Goal: Task Accomplishment & Management: Use online tool/utility

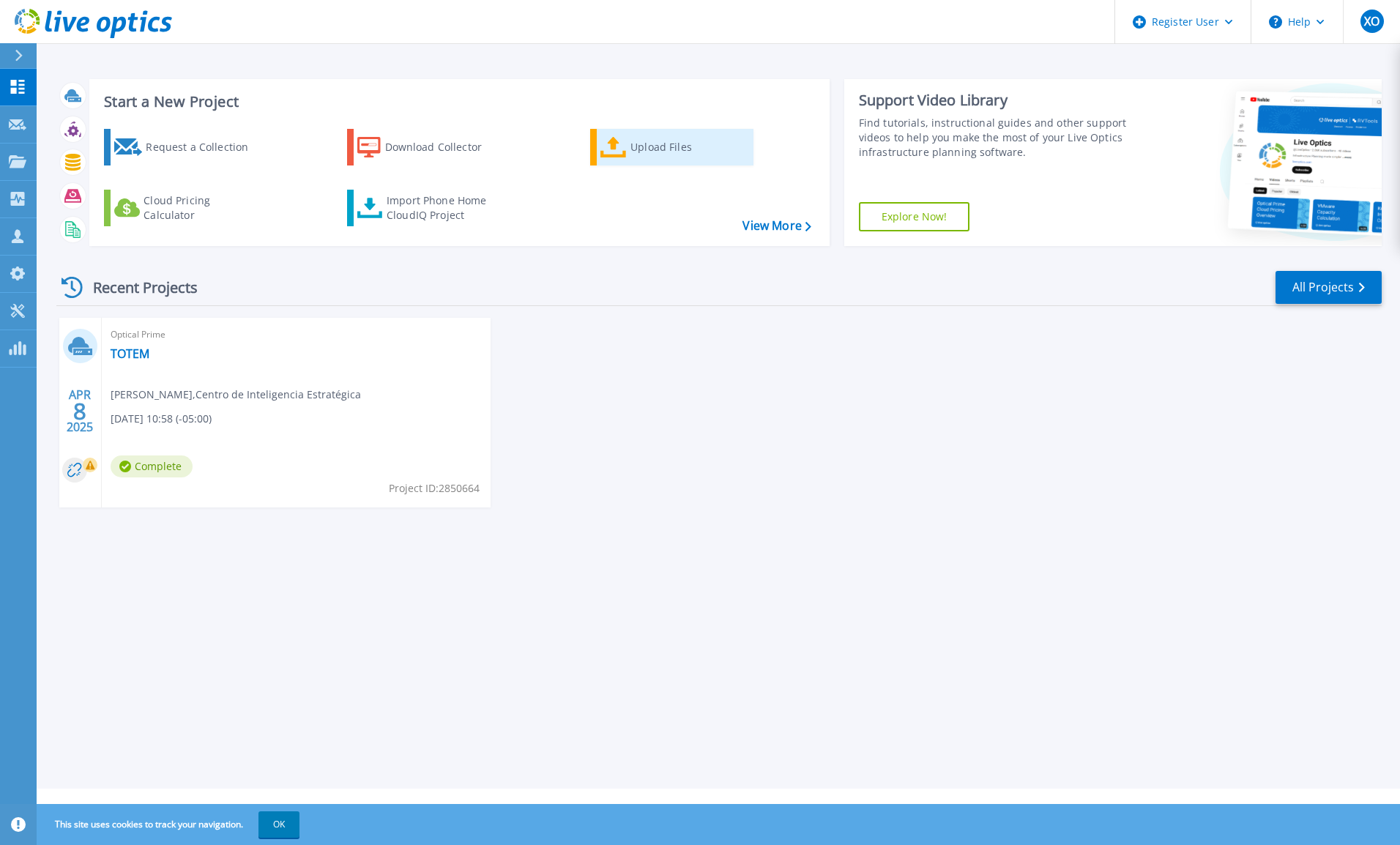
click at [659, 151] on div "Upload Files" at bounding box center [689, 147] width 117 height 29
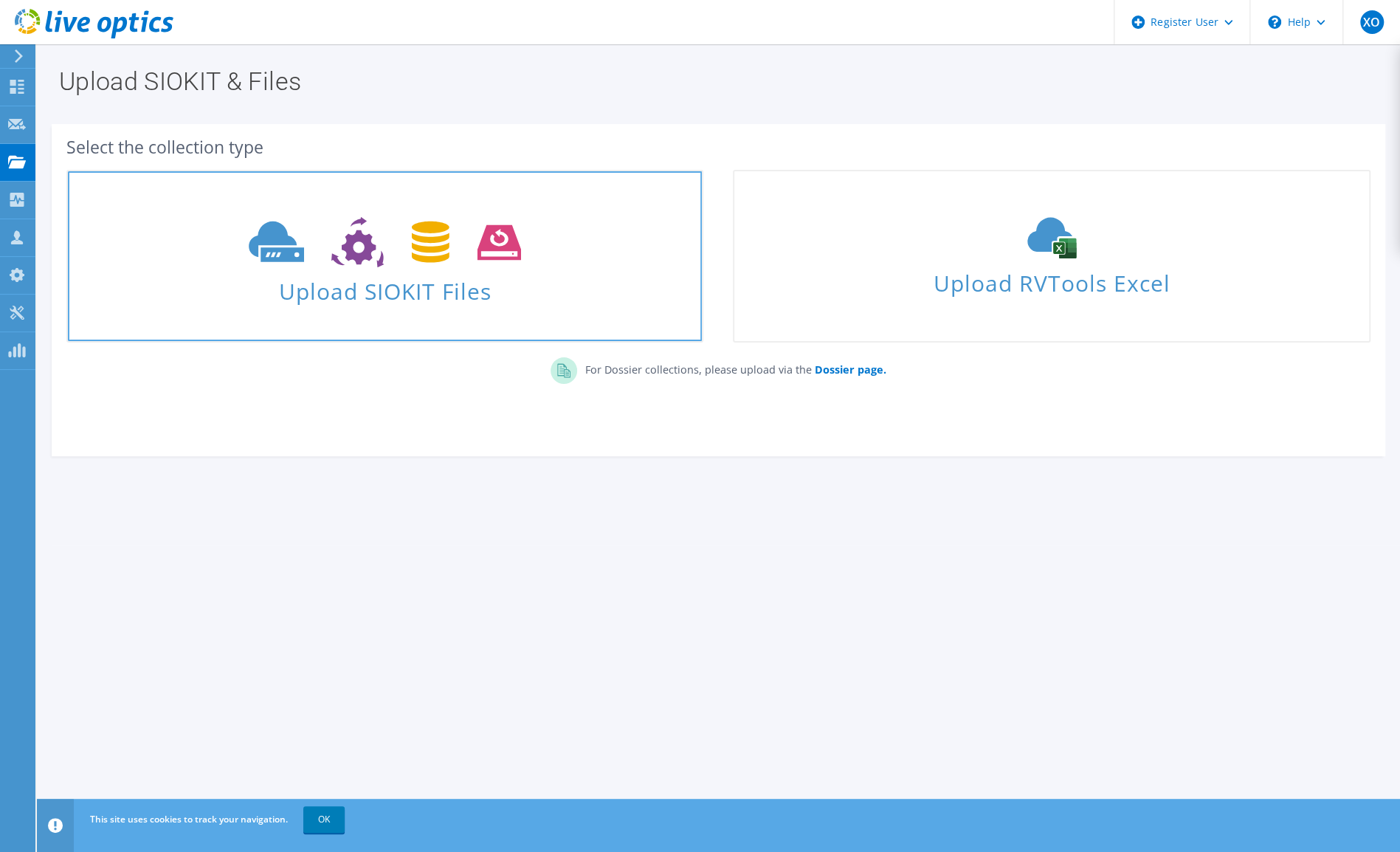
click at [542, 248] on span at bounding box center [385, 240] width 634 height 62
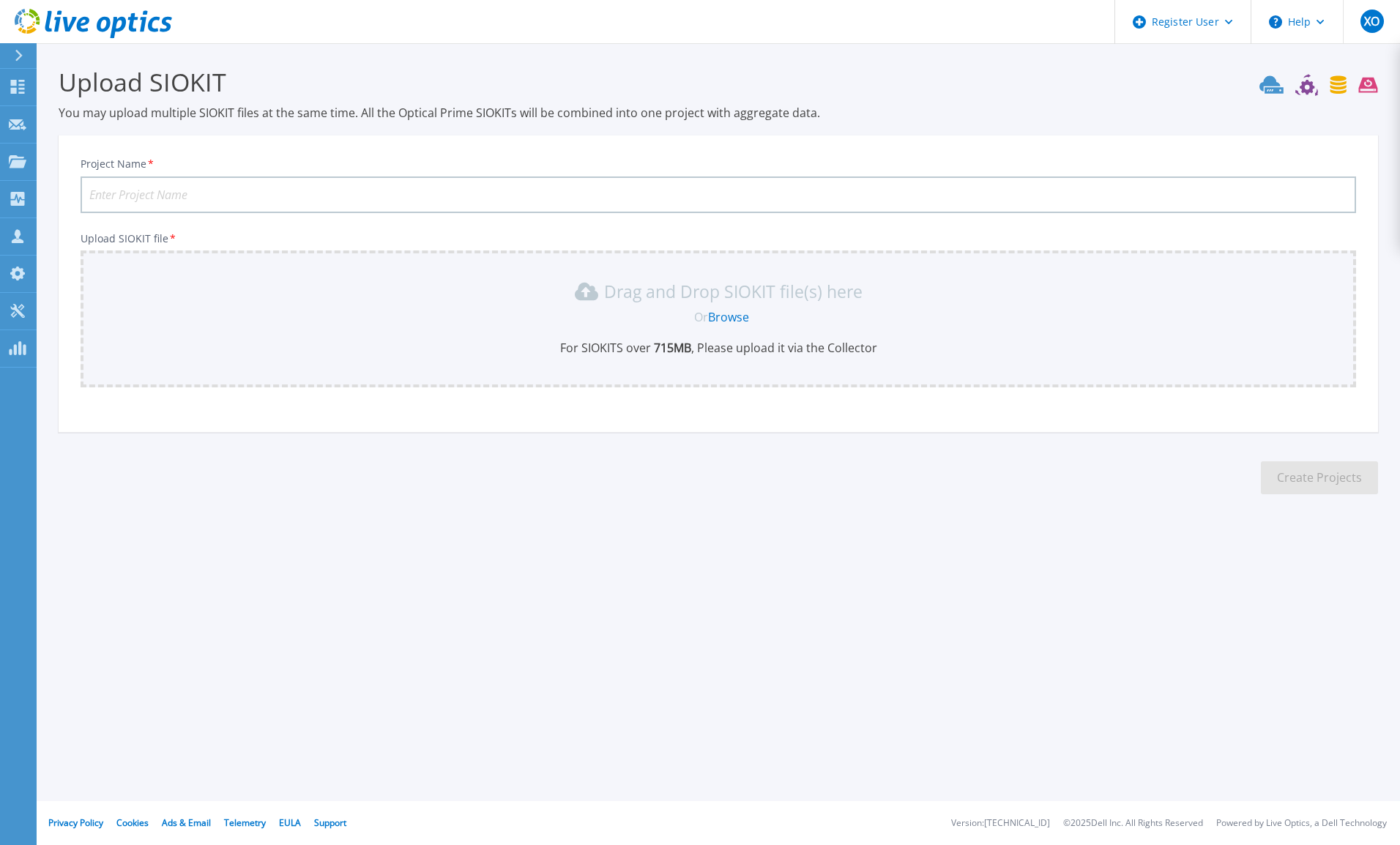
click at [223, 186] on input "Project Name *" at bounding box center [718, 195] width 1275 height 37
click at [177, 197] on input "Project Name *" at bounding box center [718, 195] width 1275 height 37
click at [328, 199] on input "Project Name *" at bounding box center [718, 195] width 1275 height 37
type input "CORPETROLSA"
click at [731, 313] on link "Browse" at bounding box center [728, 316] width 41 height 16
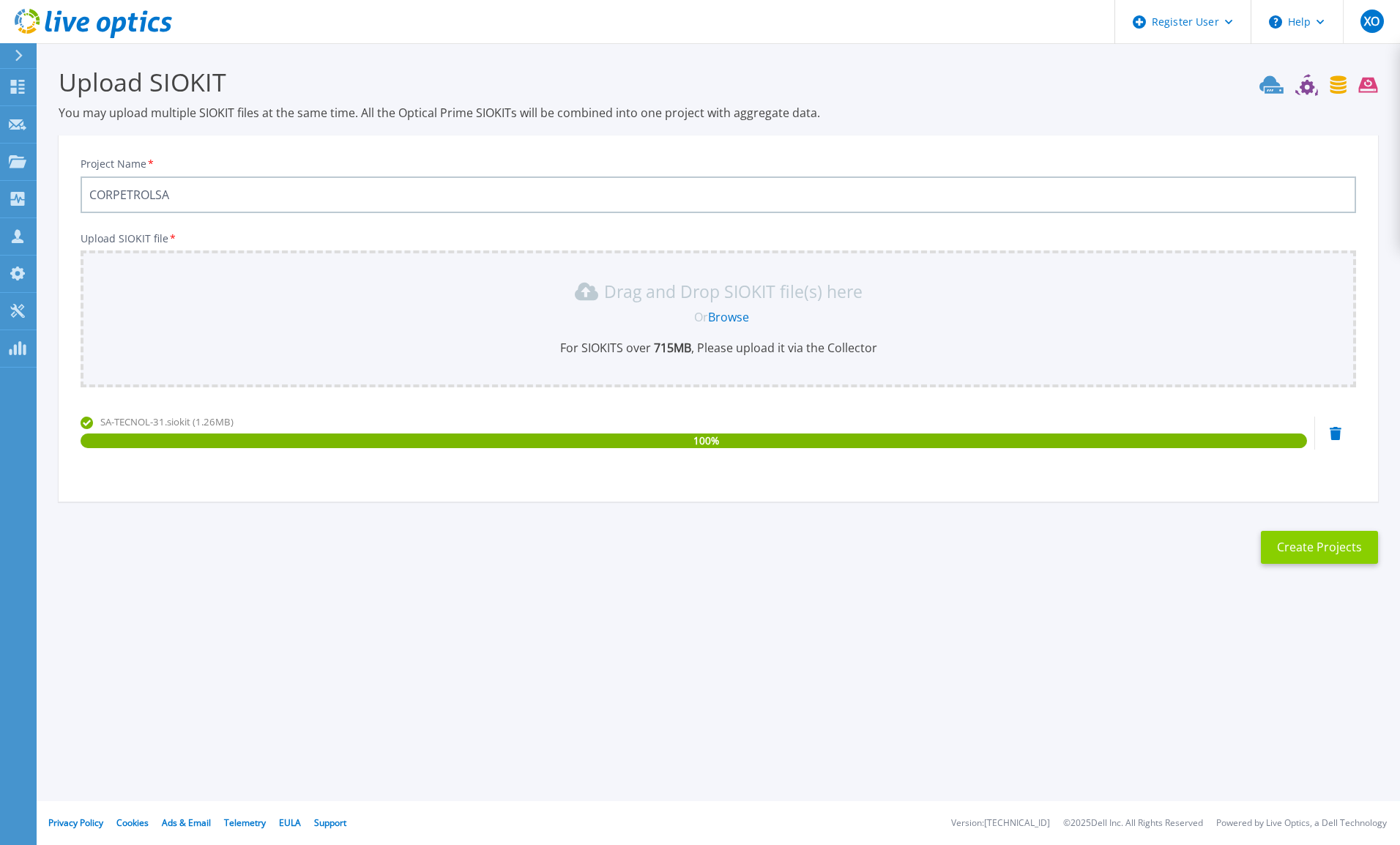
click at [1316, 550] on button "Create Projects" at bounding box center [1319, 547] width 117 height 33
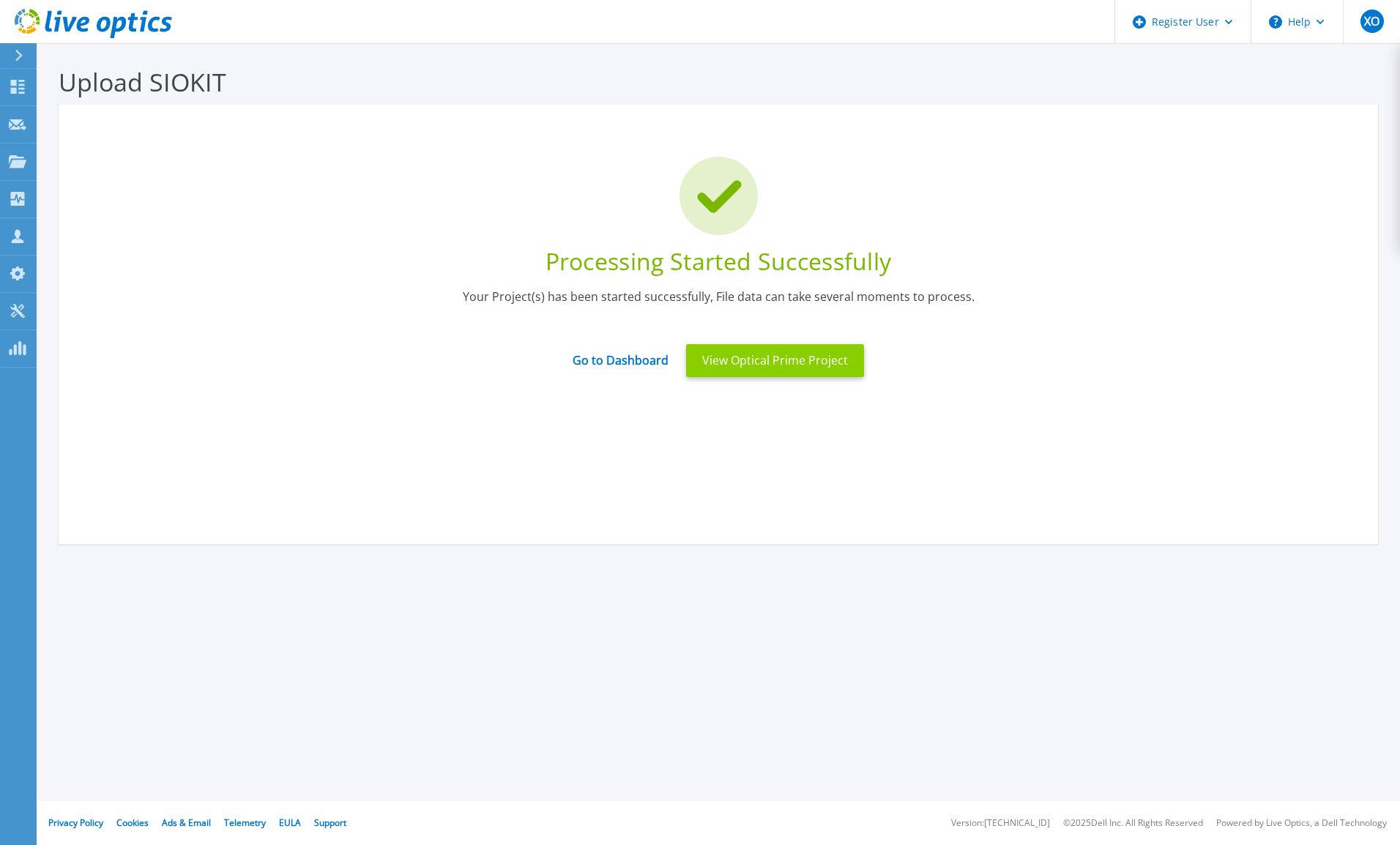
click at [810, 368] on button "View Optical Prime Project" at bounding box center [774, 360] width 178 height 33
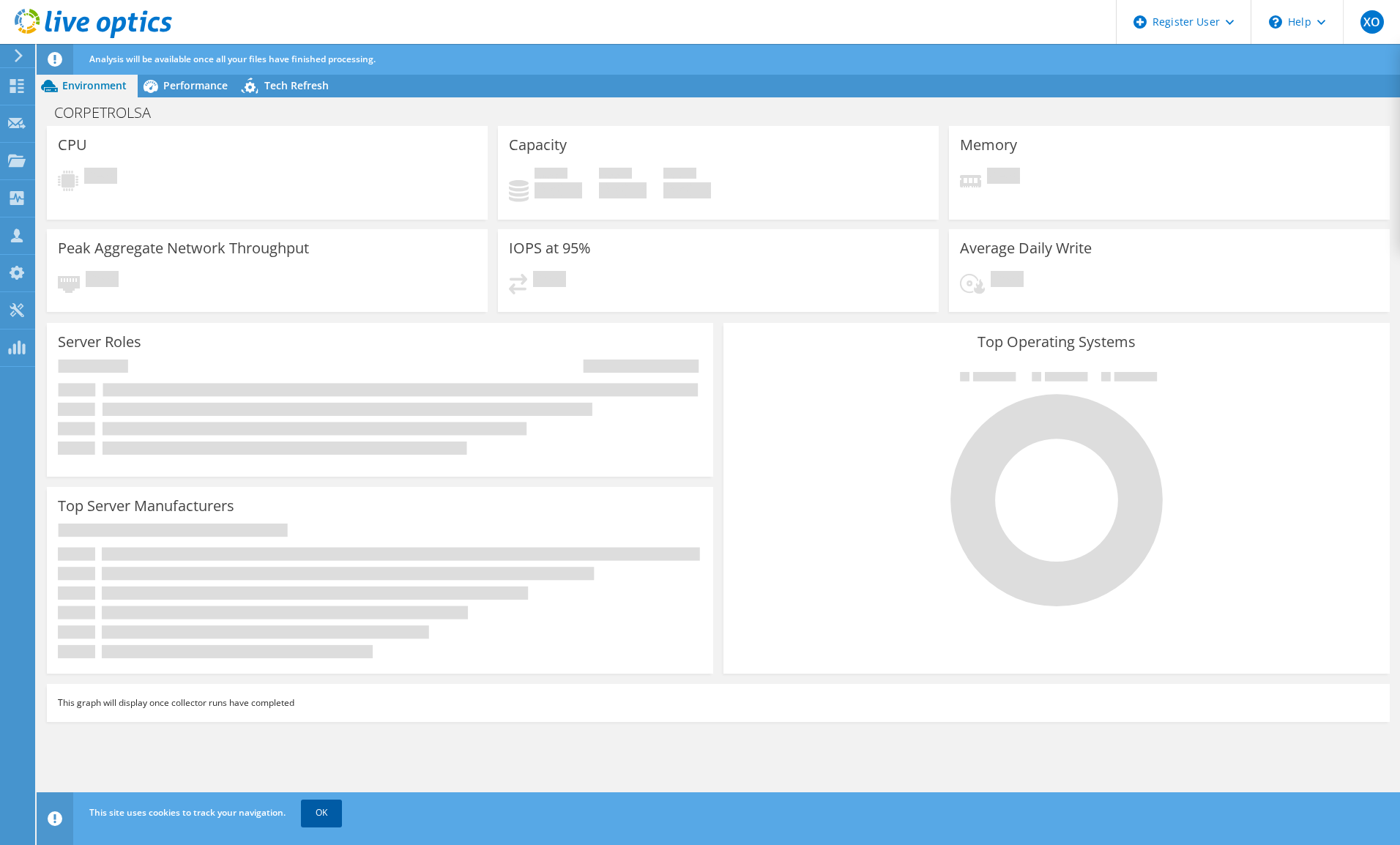
click at [315, 816] on link "OK" at bounding box center [322, 813] width 41 height 26
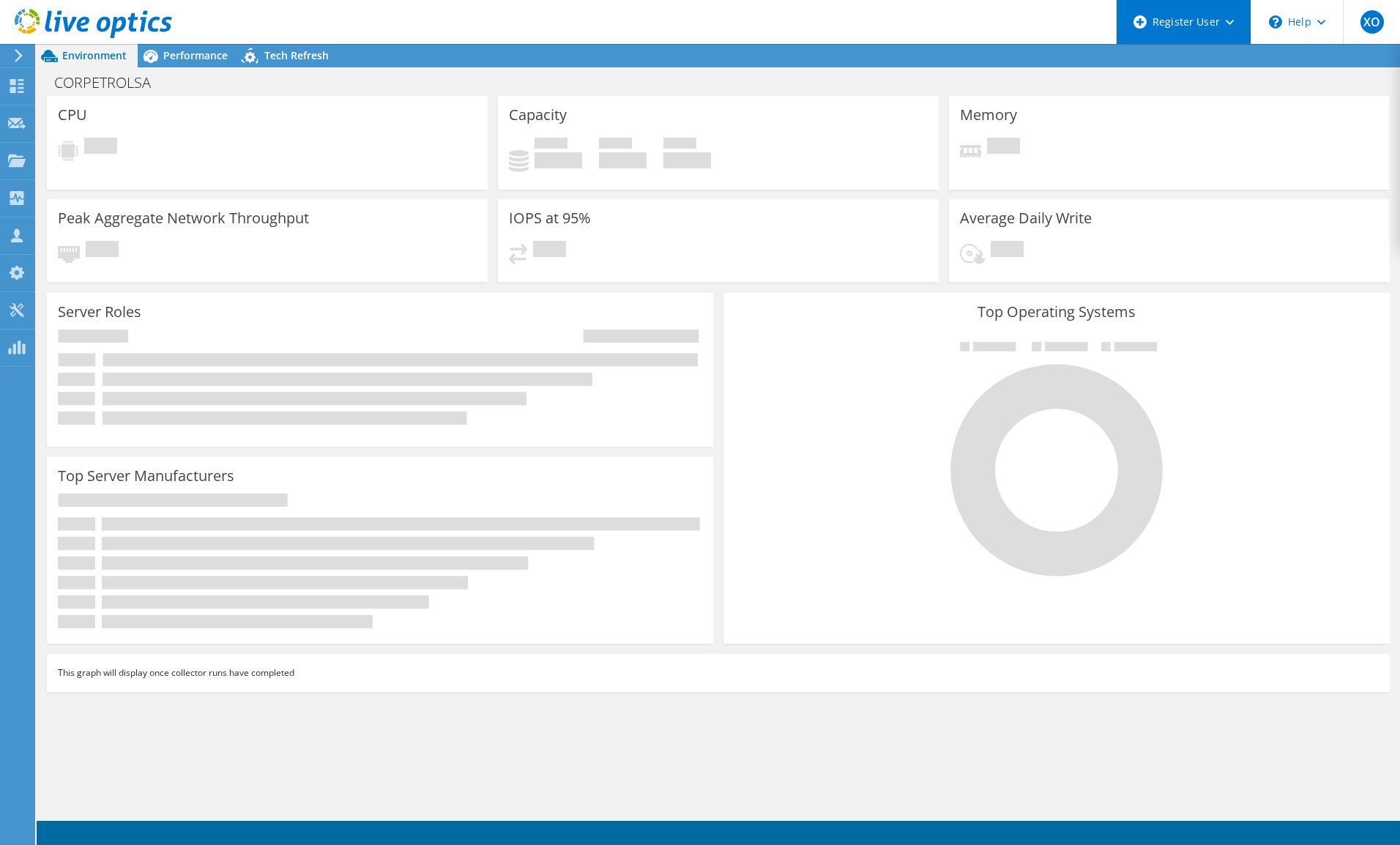
radio input "true"
radio input "false"
